Goal: Transaction & Acquisition: Purchase product/service

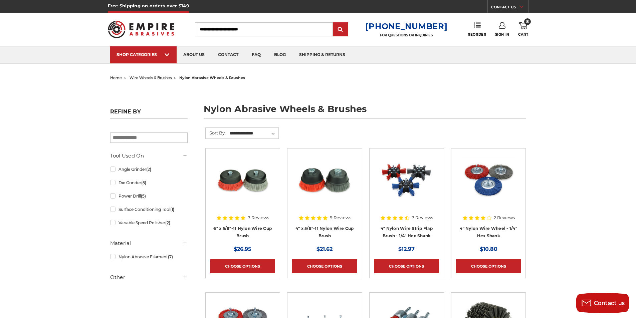
click at [524, 26] on icon at bounding box center [523, 25] width 8 height 7
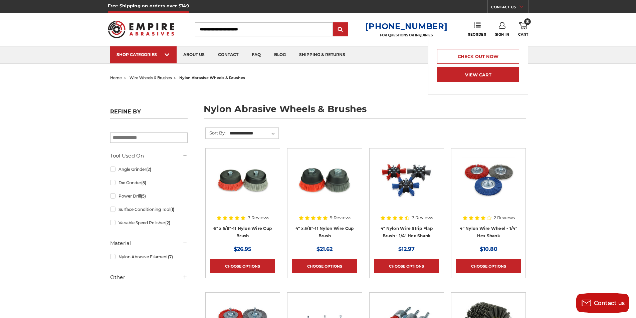
click at [489, 73] on link "View Cart" at bounding box center [478, 74] width 82 height 15
